Goal: Find specific page/section: Find specific page/section

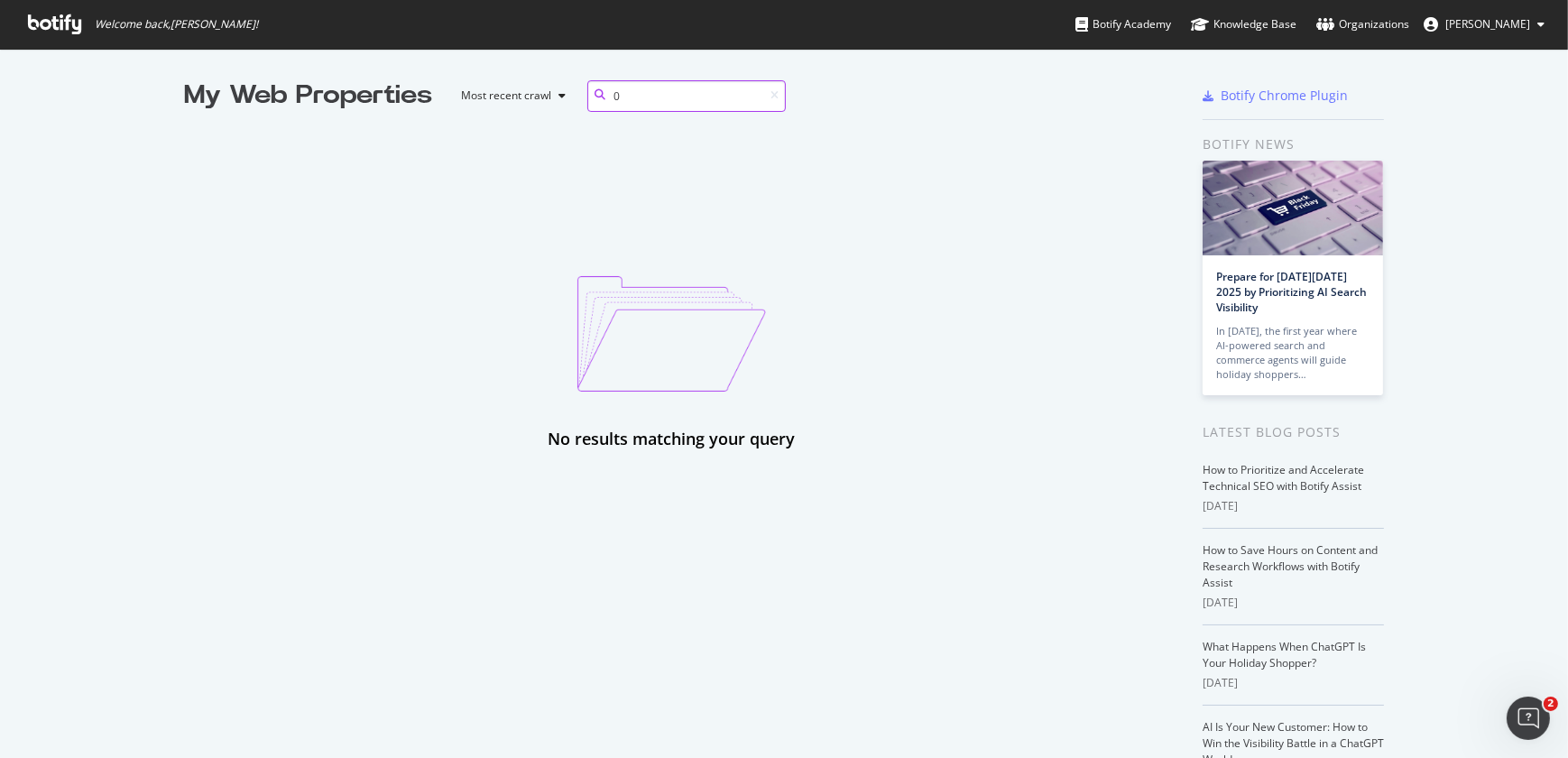
type input "0"
